Goal: Check status

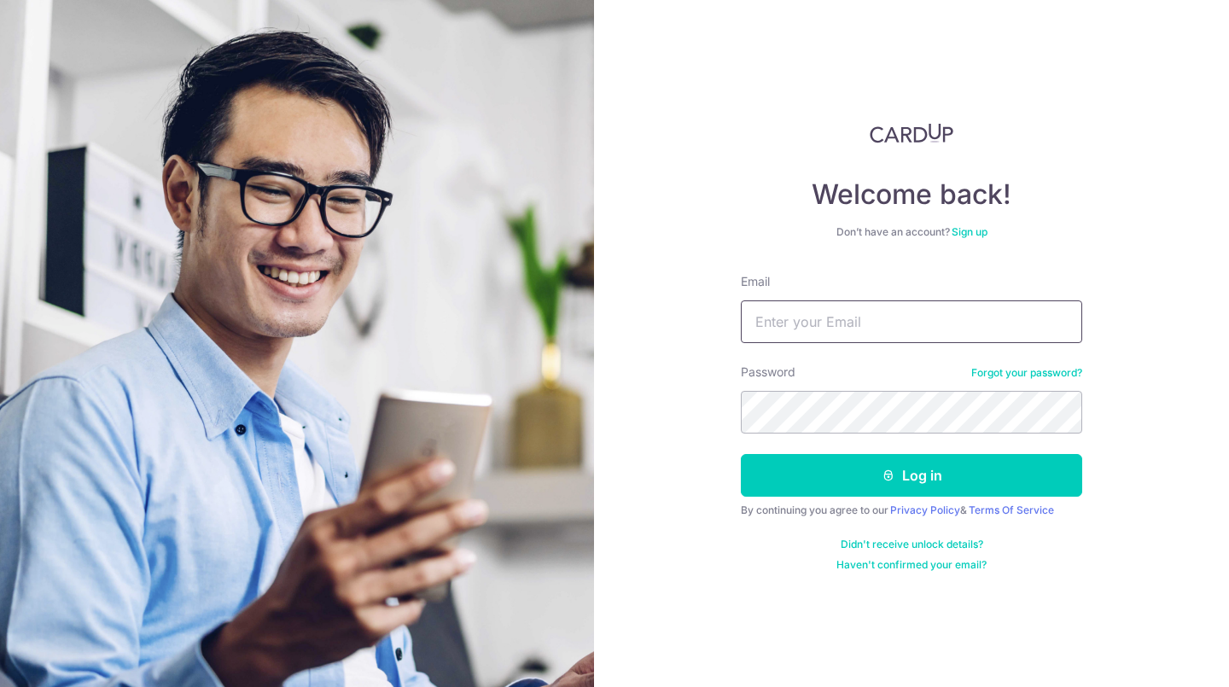
click at [780, 321] on input "Email" at bounding box center [911, 321] width 341 height 43
type input "[EMAIL_ADDRESS][DOMAIN_NAME]"
click at [875, 487] on button "Log in" at bounding box center [911, 475] width 341 height 43
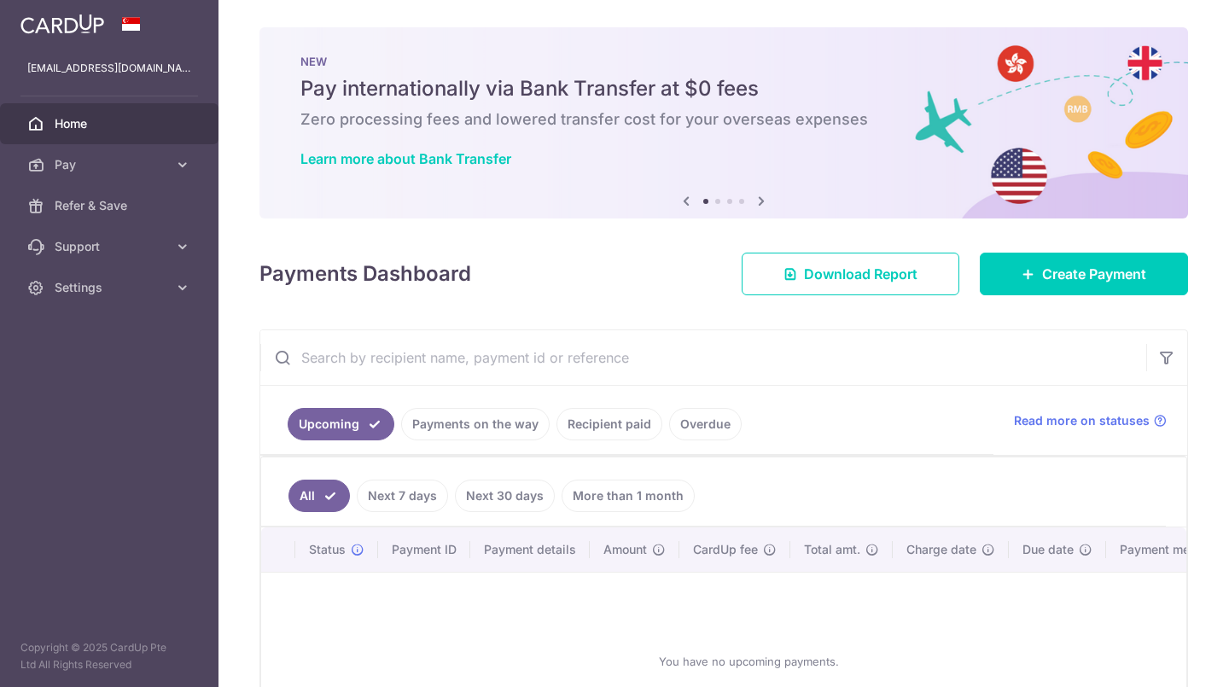
click at [483, 422] on link "Payments on the way" at bounding box center [475, 424] width 149 height 32
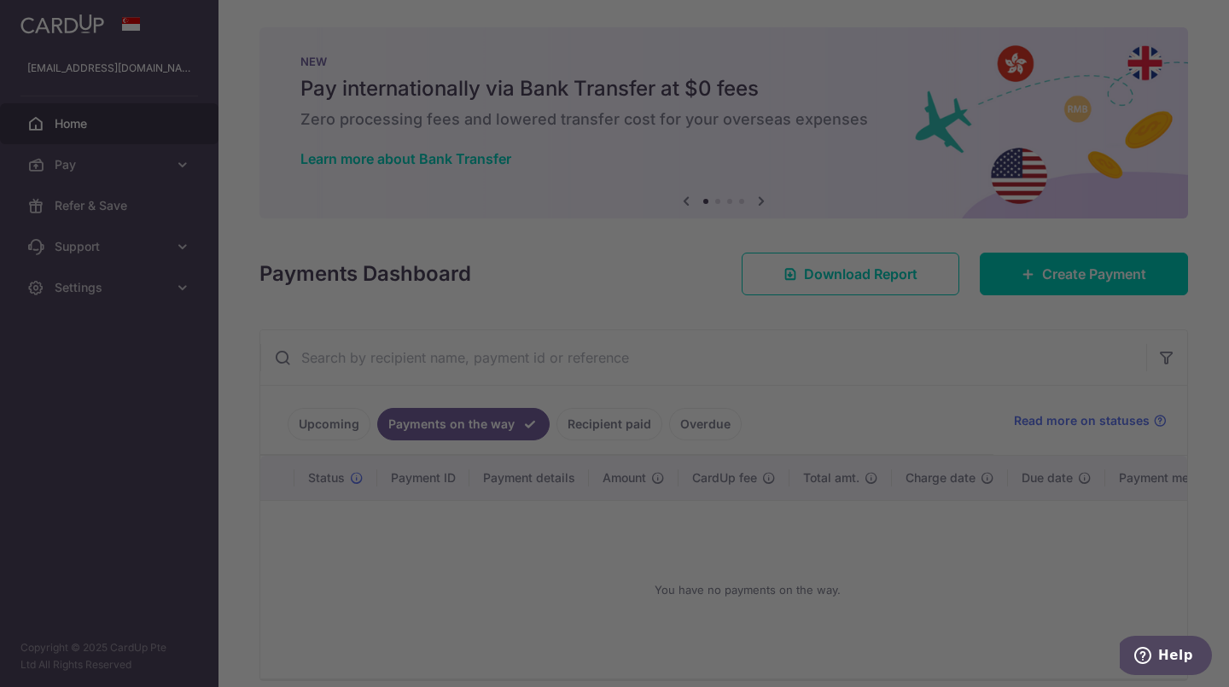
click at [365, 406] on body "xianwen.koh@gmail.com Home Pay Payments Recipients Cards Refer & Save Support F…" at bounding box center [614, 343] width 1229 height 687
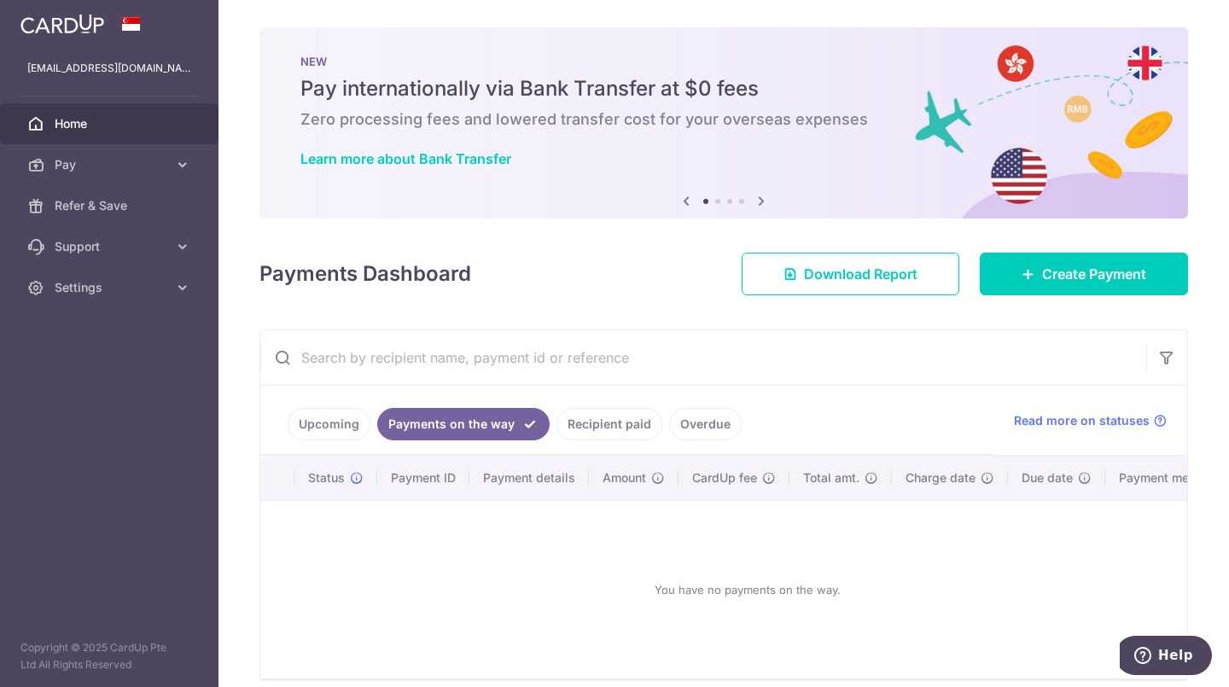
click at [655, 424] on link "Recipient paid" at bounding box center [610, 424] width 106 height 32
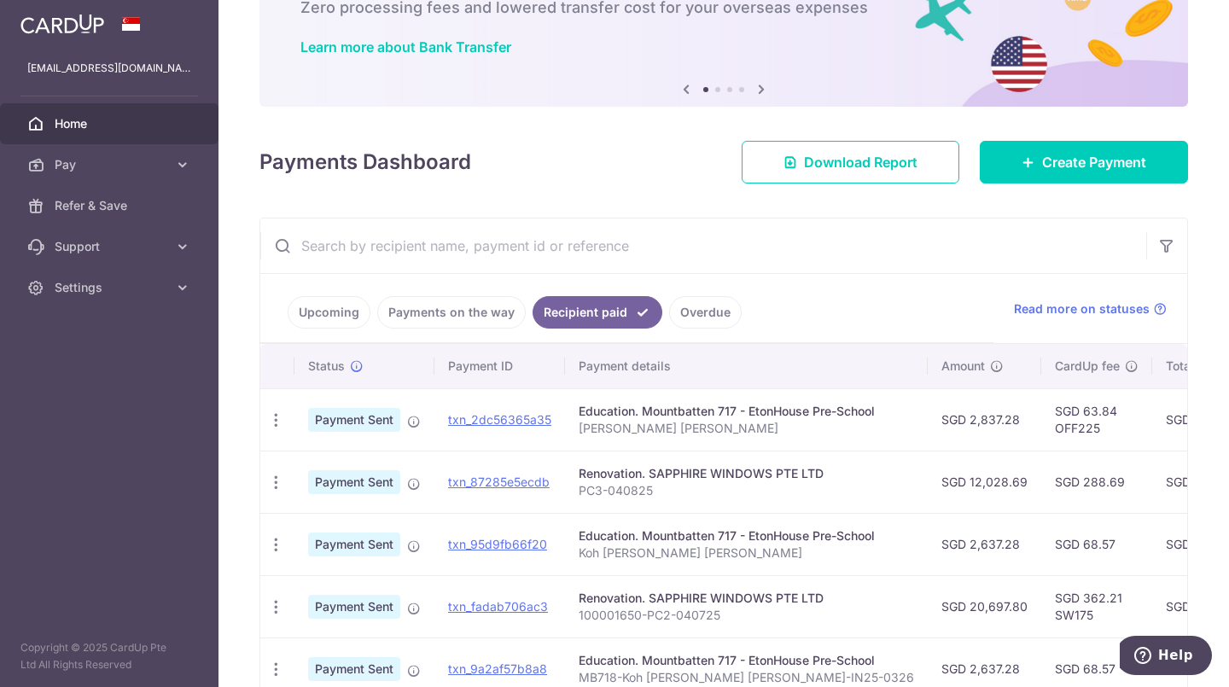
scroll to position [111, 0]
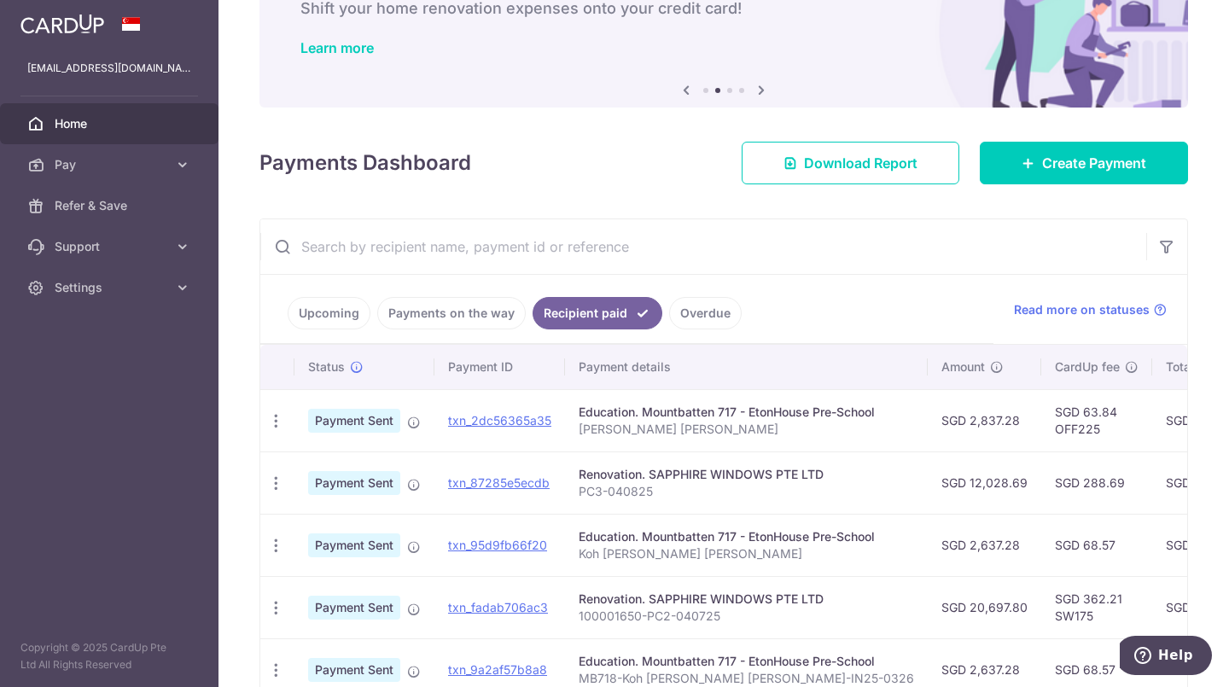
drag, startPoint x: 695, startPoint y: 434, endPoint x: 707, endPoint y: 443, distance: 15.2
click at [707, 443] on td "Education. Mountbatten 717 - EtonHouse Pre-School Javin Koh Shao Rui" at bounding box center [746, 420] width 363 height 62
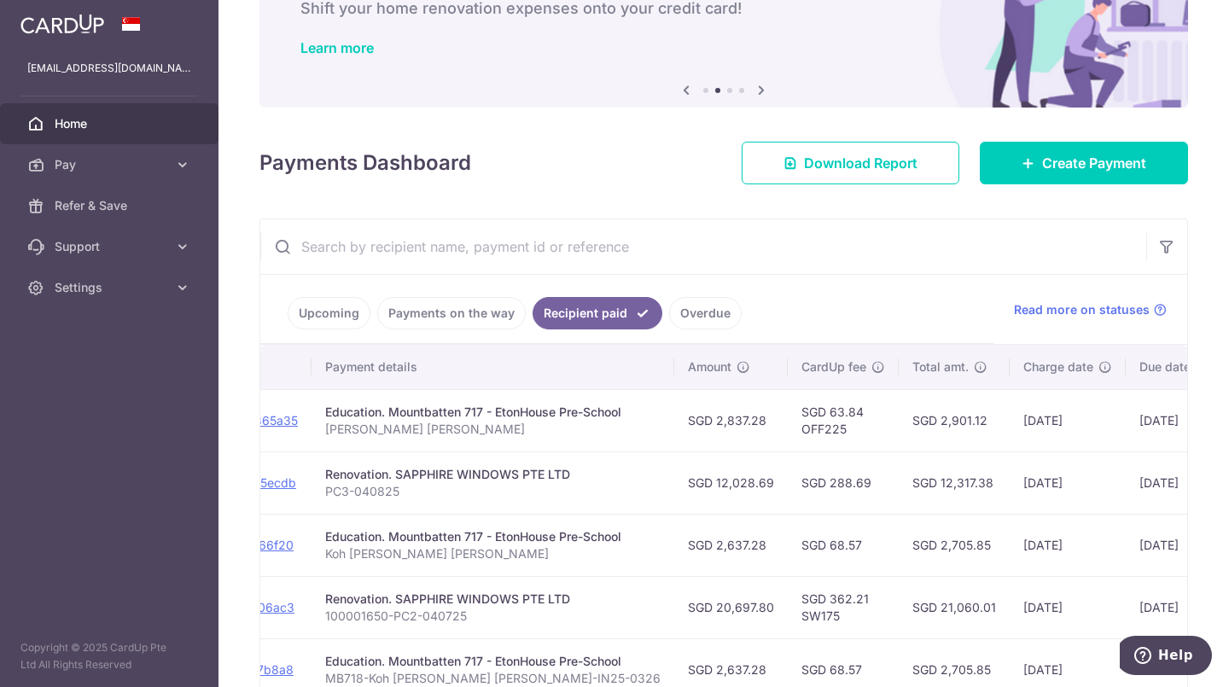
scroll to position [0, 260]
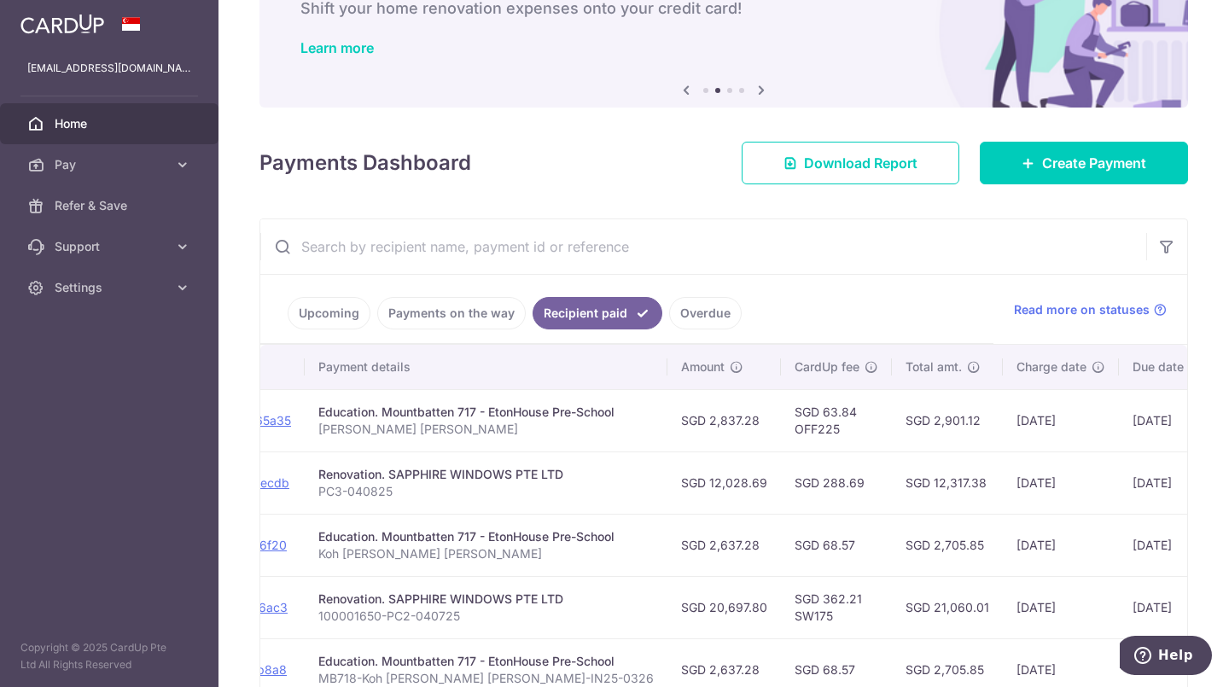
drag, startPoint x: 707, startPoint y: 443, endPoint x: 1176, endPoint y: 338, distance: 481.1
click at [1176, 338] on div "Upcoming Payments on the way Recipient paid Overdue Read more on statuses" at bounding box center [723, 310] width 927 height 70
